Goal: Information Seeking & Learning: Stay updated

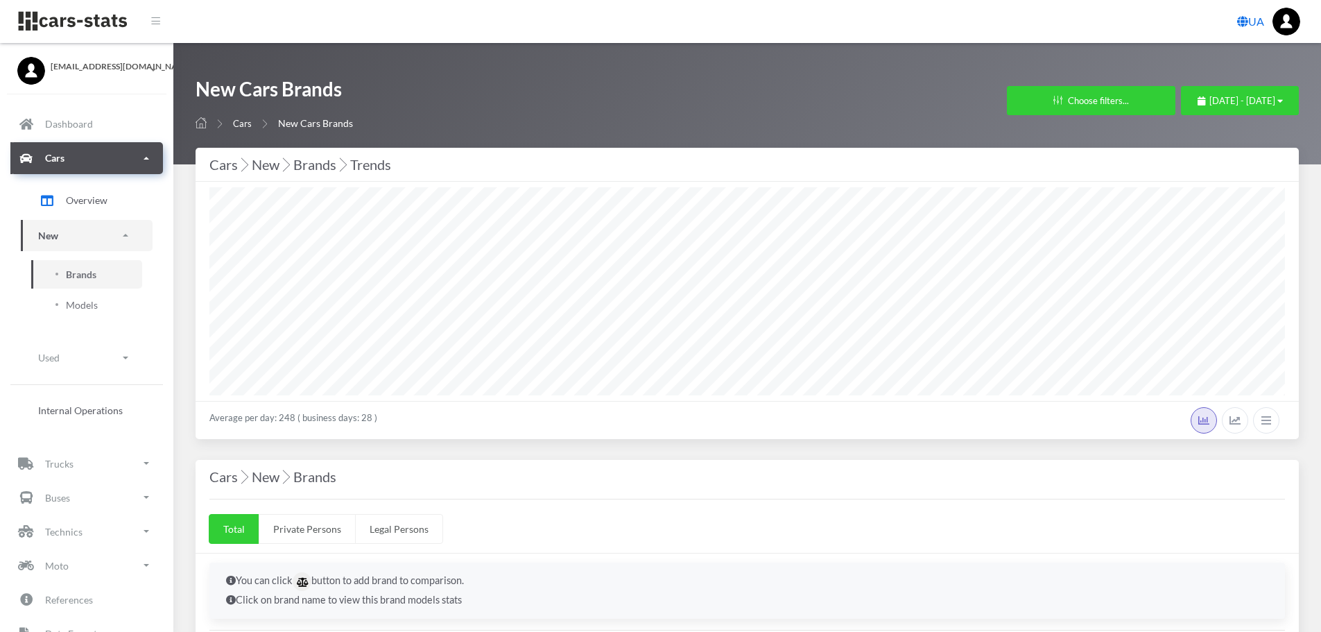
select select "25"
click at [1209, 100] on span "[DATE] - [DATE]" at bounding box center [1242, 100] width 66 height 11
click at [1212, 189] on li "This Month" at bounding box center [1233, 188] width 97 height 21
select select "25"
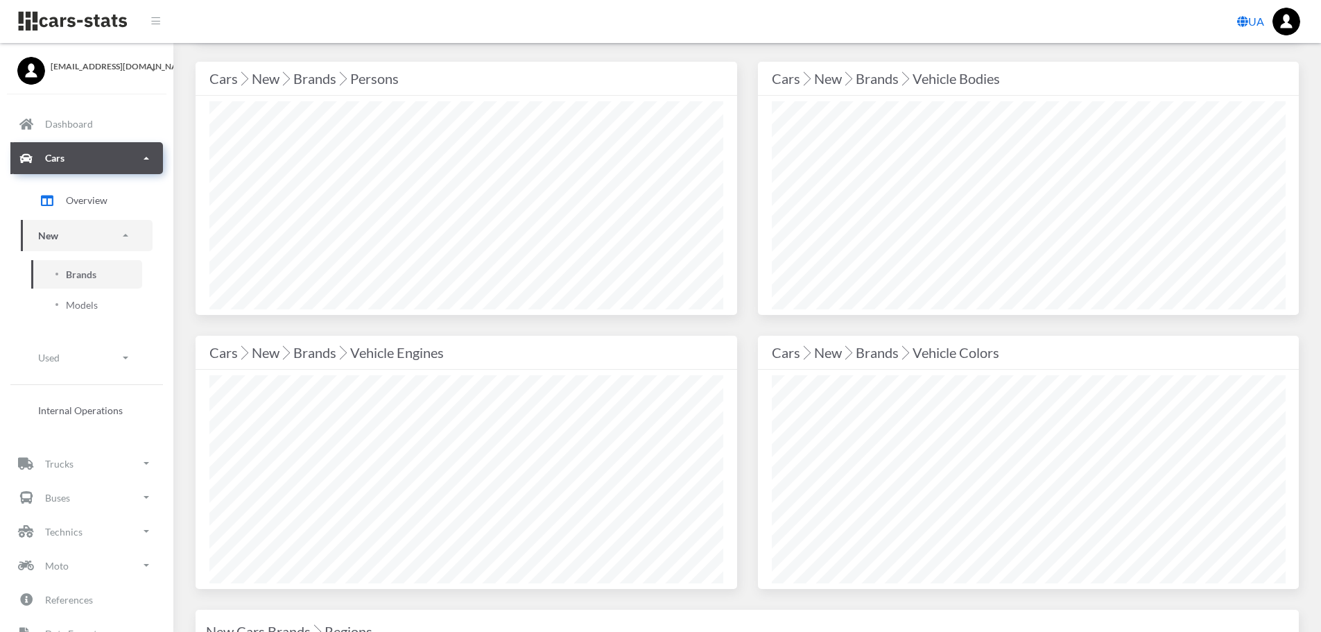
scroll to position [1664, 0]
